Goal: Information Seeking & Learning: Learn about a topic

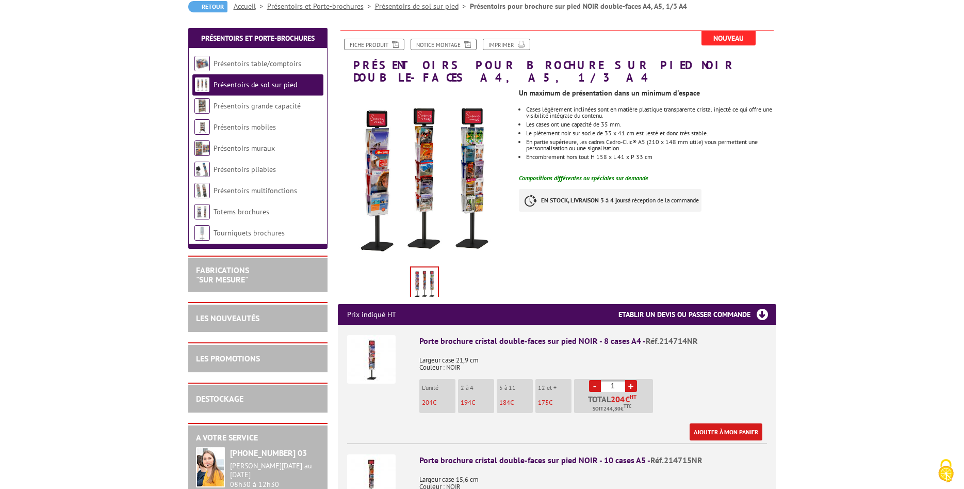
scroll to position [53, 0]
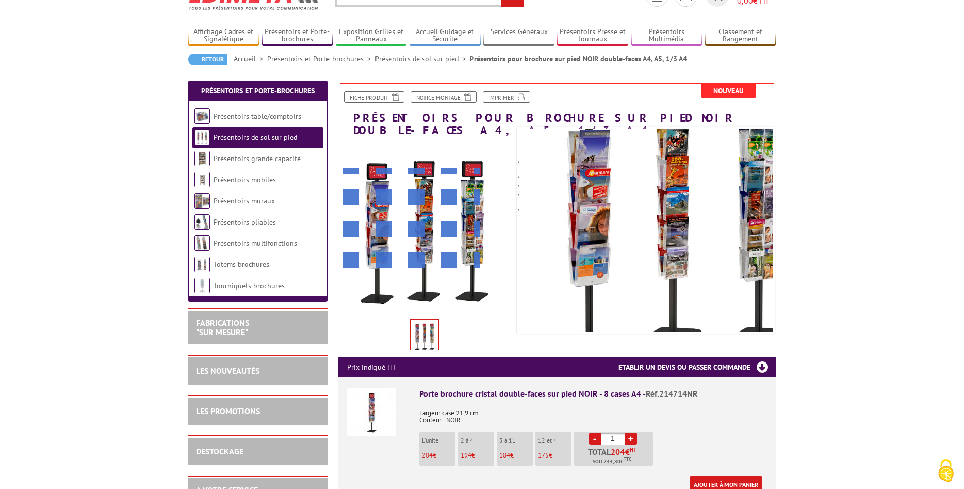
click at [378, 225] on div at bounding box center [409, 225] width 142 height 114
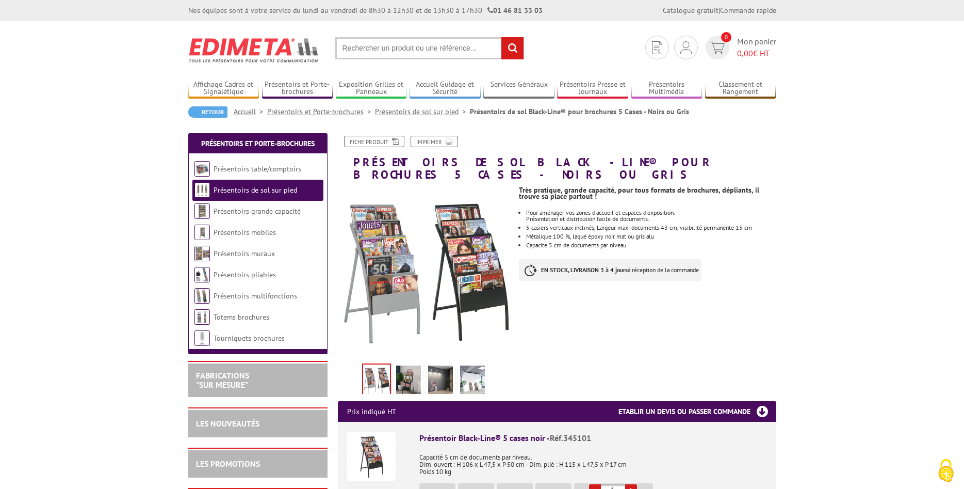
scroll to position [53, 0]
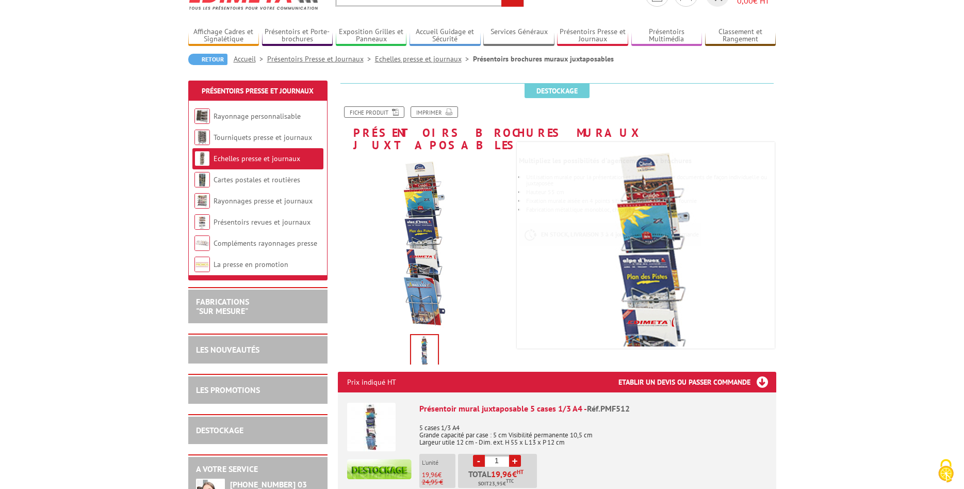
scroll to position [105, 0]
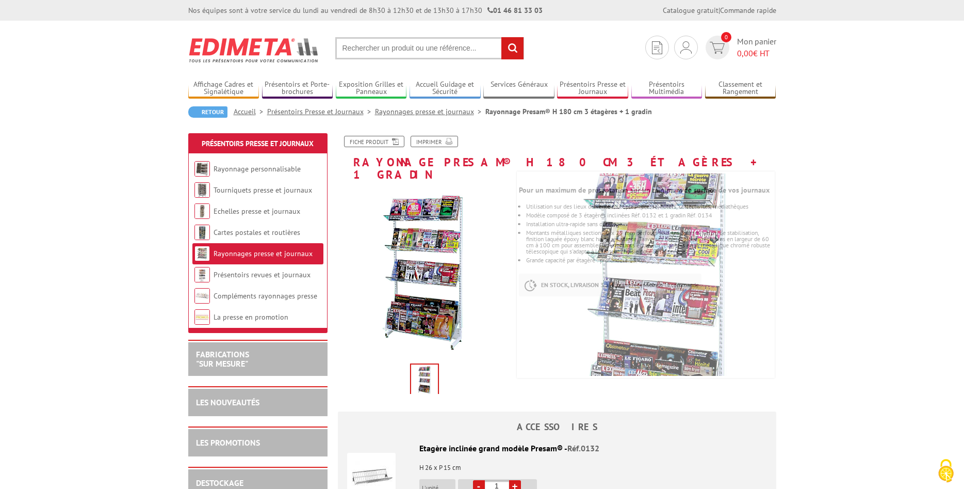
scroll to position [53, 0]
